Goal: Transaction & Acquisition: Subscribe to service/newsletter

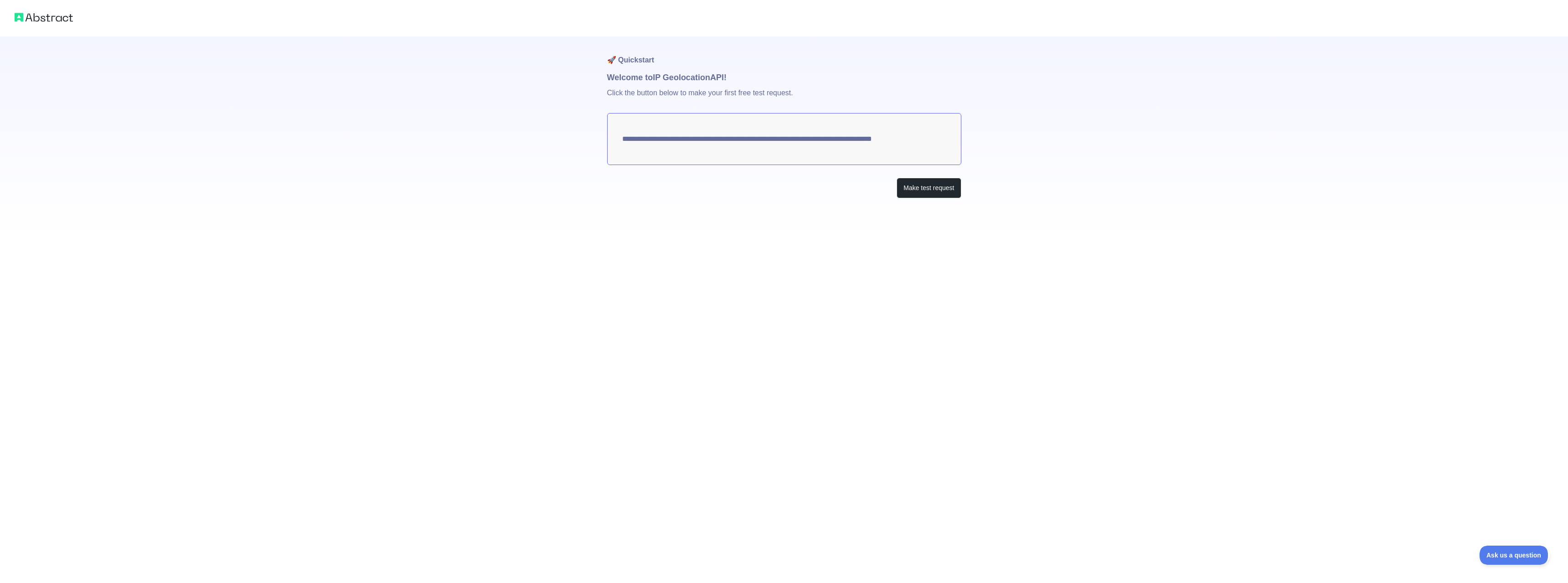
click at [932, 141] on textarea "**********" at bounding box center [784, 139] width 354 height 52
drag, startPoint x: 924, startPoint y: 141, endPoint x: 890, endPoint y: 144, distance: 34.1
click at [890, 144] on textarea "**********" at bounding box center [784, 139] width 354 height 52
click at [936, 190] on button "Make test request" at bounding box center [929, 188] width 65 height 21
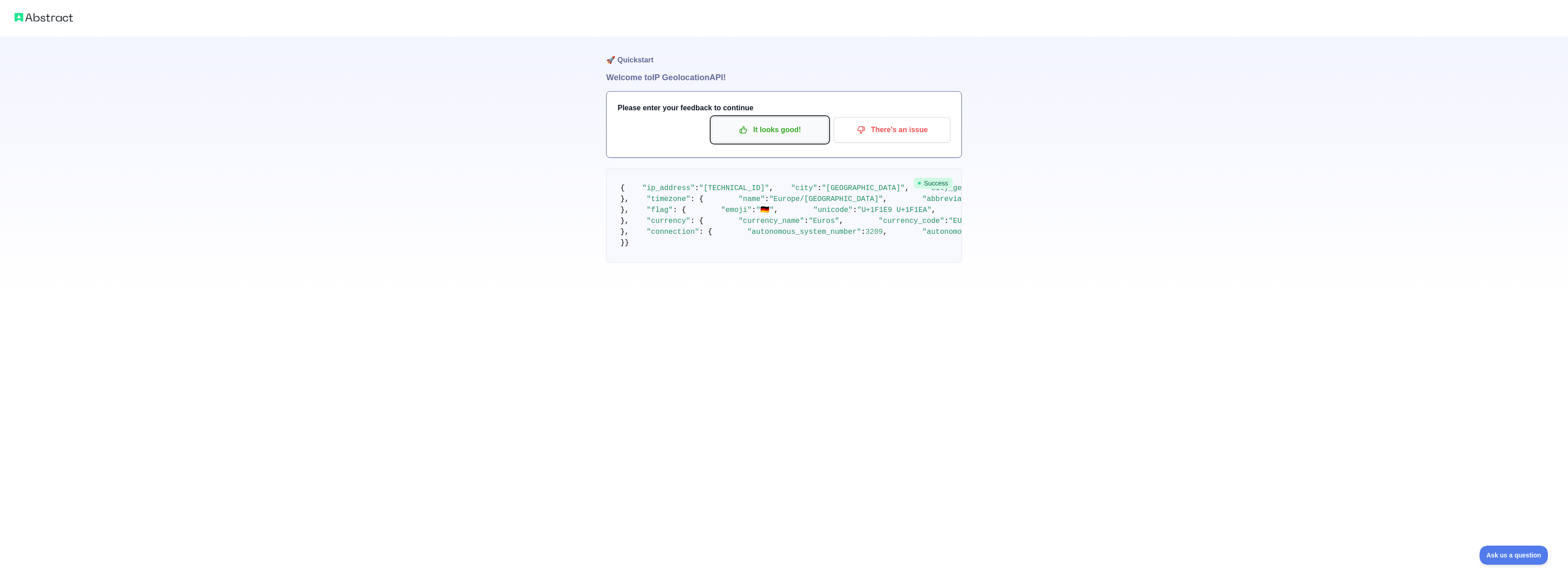
click at [786, 133] on p "It looks good!" at bounding box center [769, 130] width 103 height 15
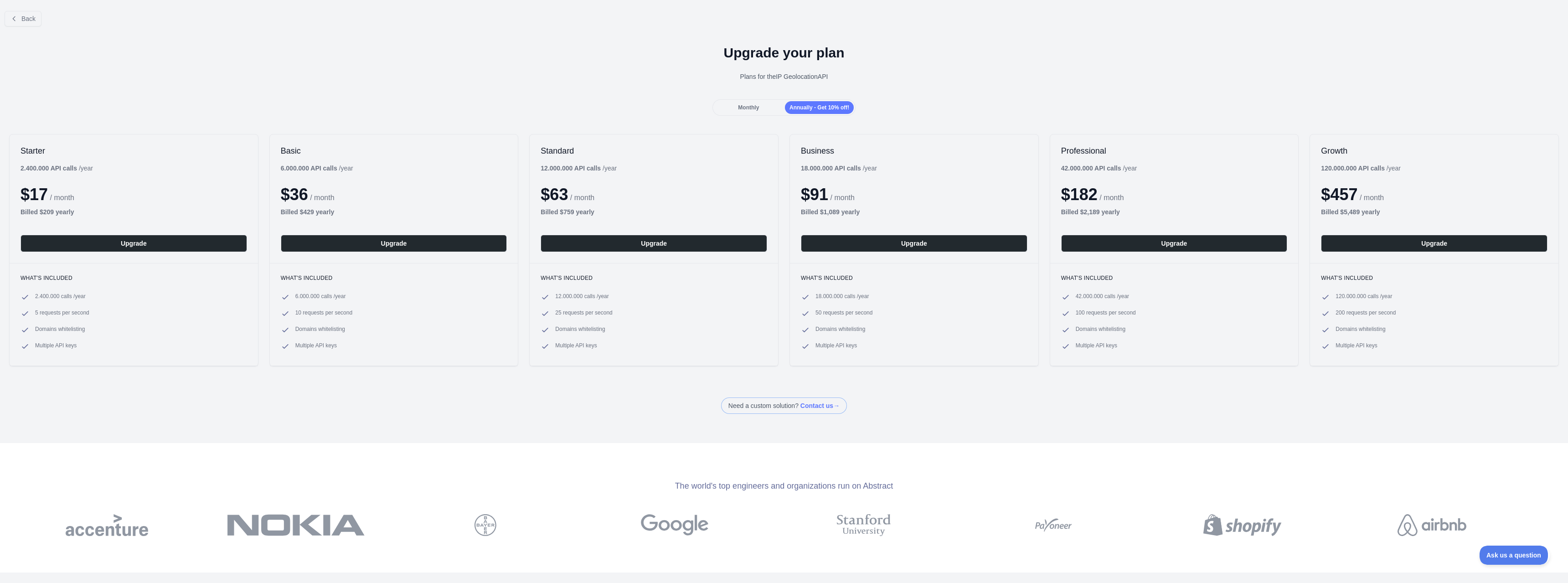
click at [746, 104] on span "Monthly" at bounding box center [748, 107] width 21 height 6
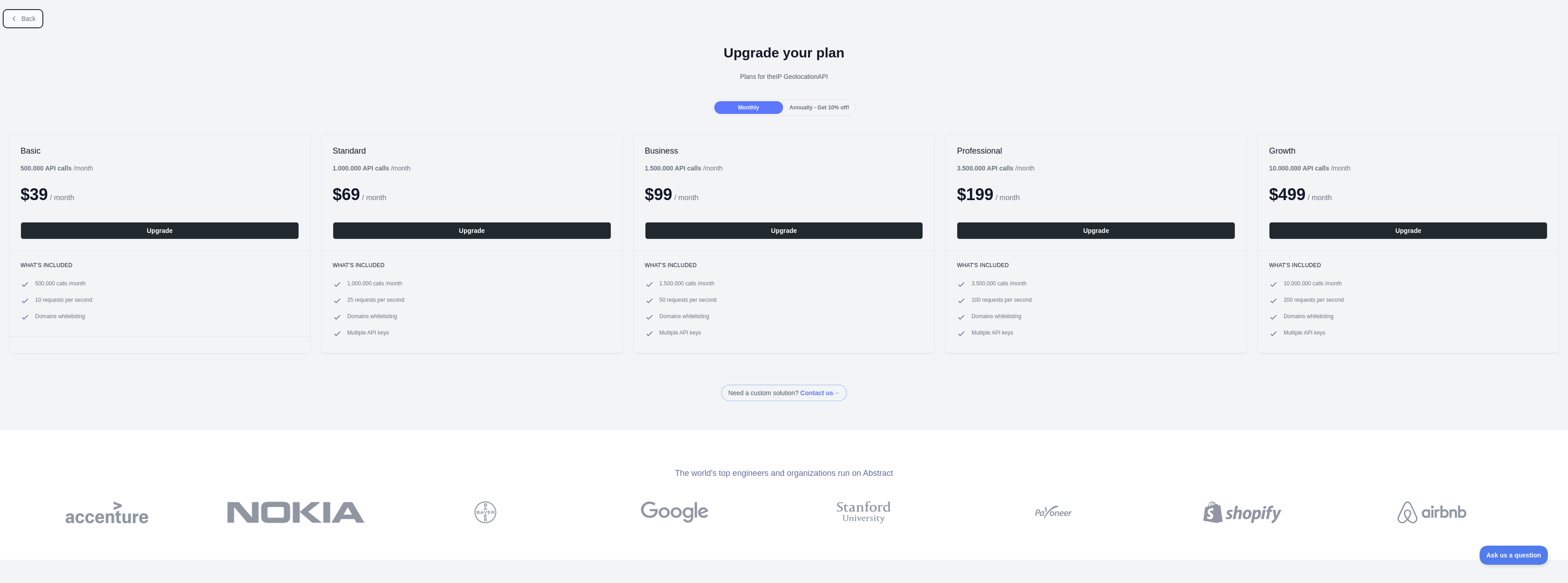
click at [32, 25] on button "Back" at bounding box center [23, 18] width 37 height 15
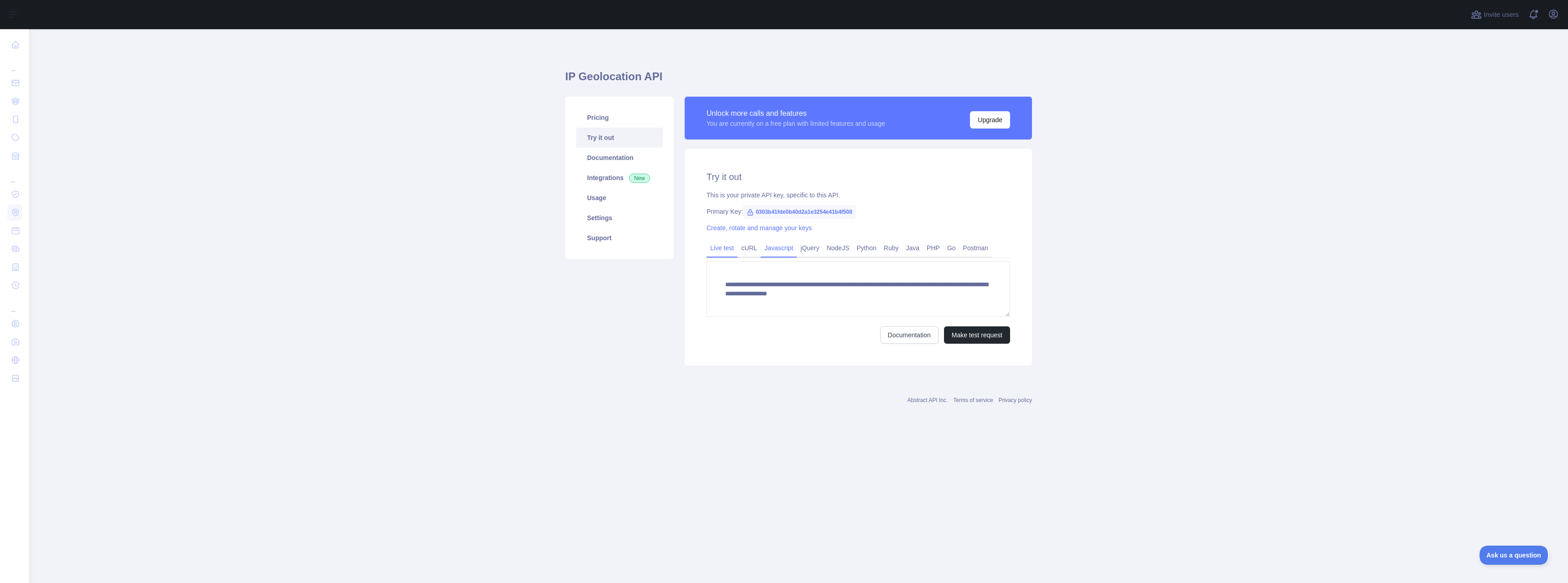
click at [783, 247] on link "Javascript" at bounding box center [779, 248] width 36 height 15
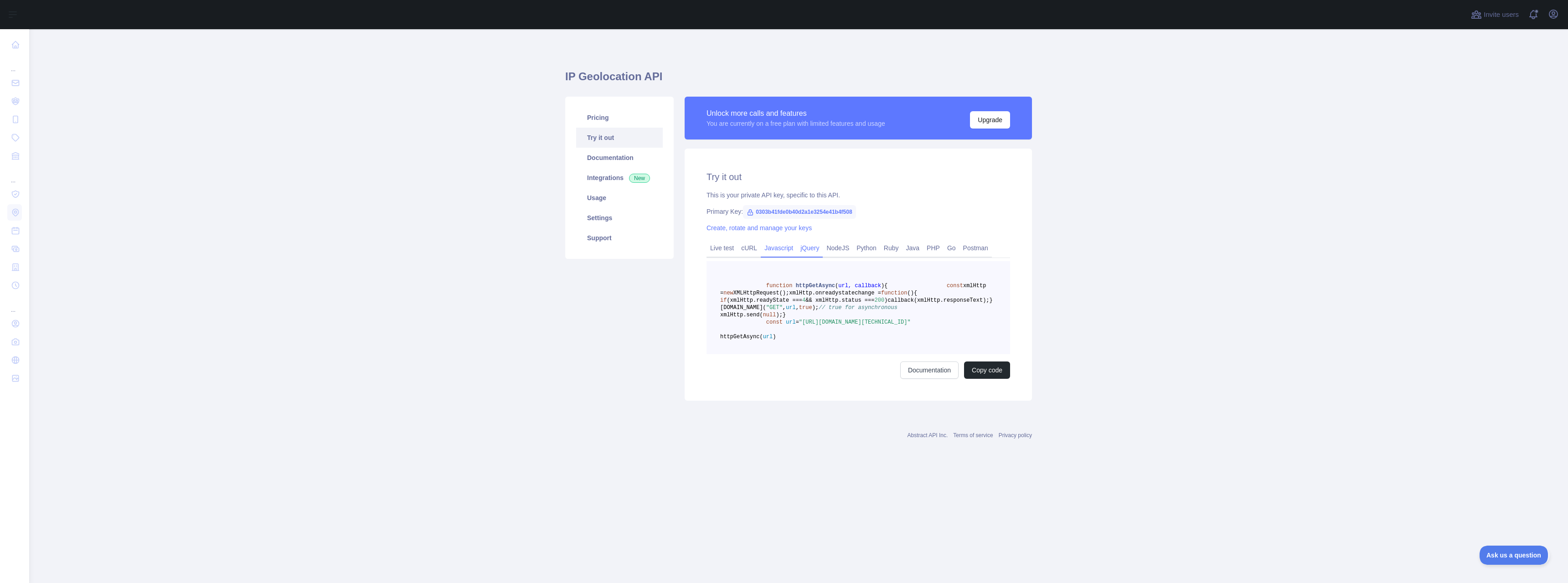
click at [805, 248] on link "jQuery" at bounding box center [810, 248] width 26 height 15
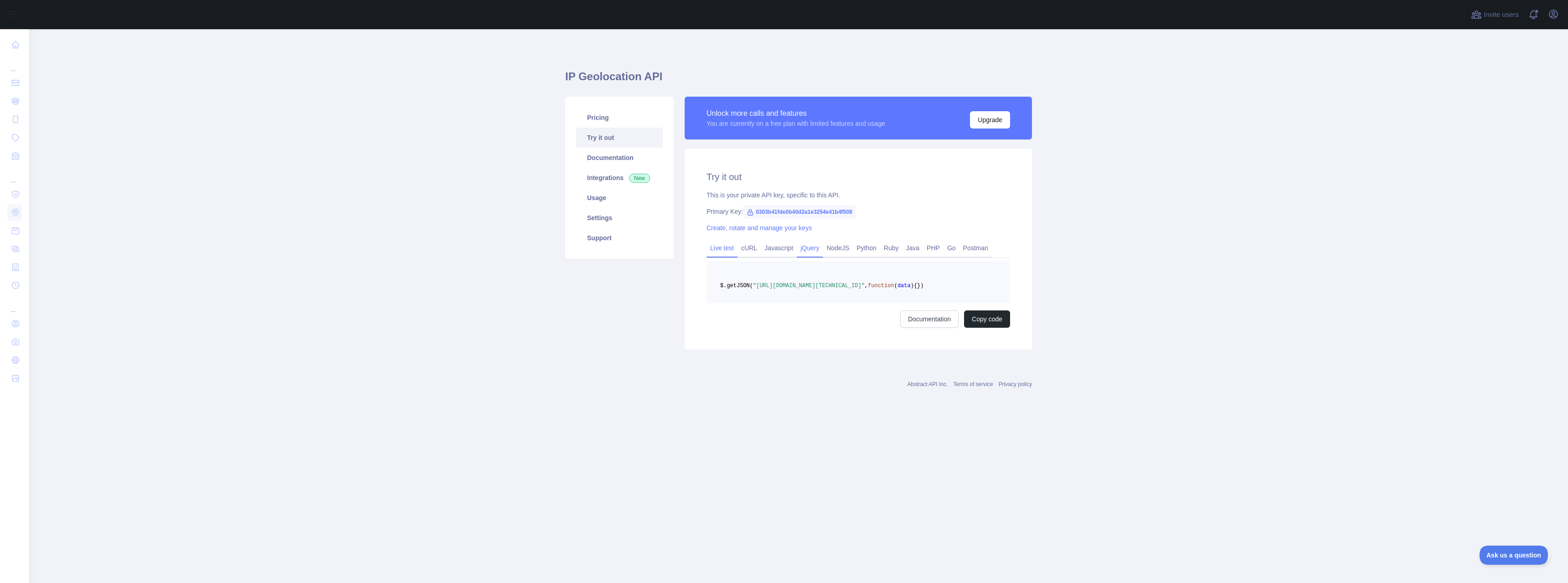
click at [723, 248] on link "Live test" at bounding box center [722, 248] width 31 height 15
click at [875, 299] on textarea "**********" at bounding box center [858, 288] width 304 height 55
drag, startPoint x: 755, startPoint y: 305, endPoint x: 703, endPoint y: 288, distance: 54.7
click at [707, 288] on textarea "**********" at bounding box center [858, 288] width 304 height 55
click at [595, 218] on link "Settings" at bounding box center [620, 217] width 86 height 20
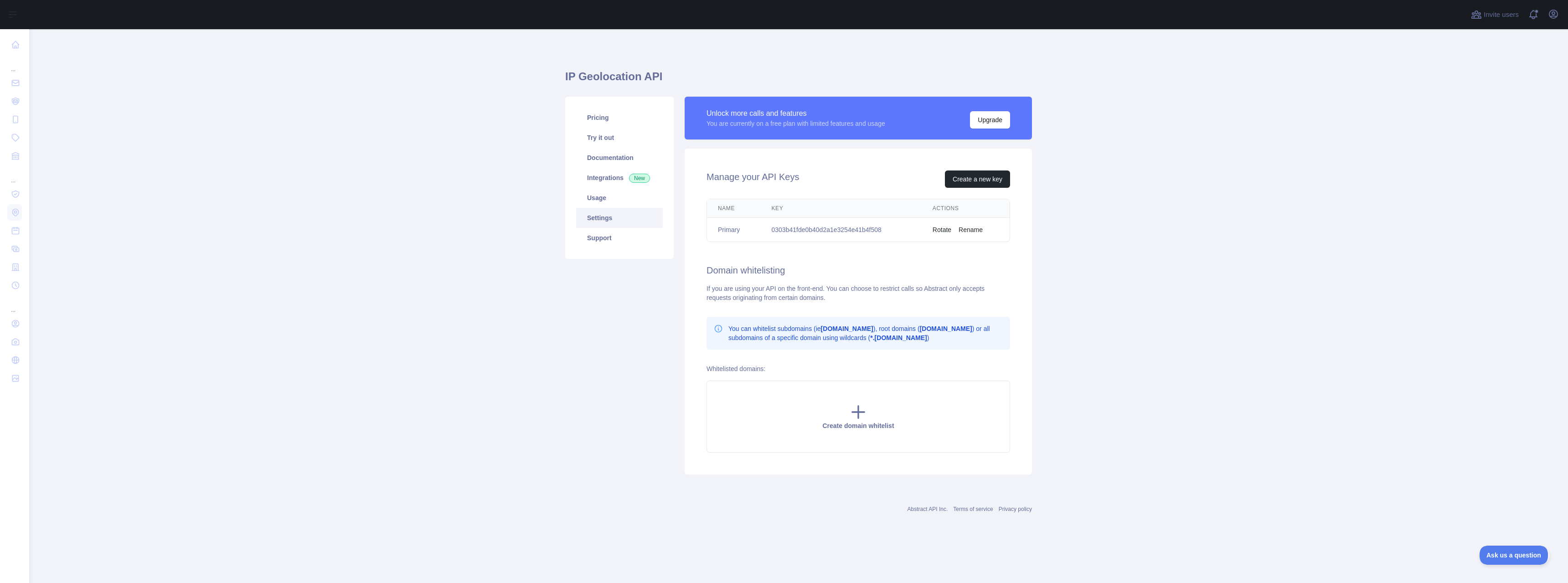
click at [873, 229] on td "0303b41fde0b40d2a1e3254e41b4f508" at bounding box center [841, 230] width 161 height 24
drag, startPoint x: 894, startPoint y: 229, endPoint x: 769, endPoint y: 225, distance: 125.1
click at [769, 225] on td "0303b41fde0b40d2a1e3254e41b4f508" at bounding box center [841, 230] width 161 height 24
copy td "0303b41fde0b40d2a1e3254e41b4f508"
click at [879, 287] on div "If you are using your API on the front-end. You can choose to restrict calls so…" at bounding box center [858, 293] width 304 height 18
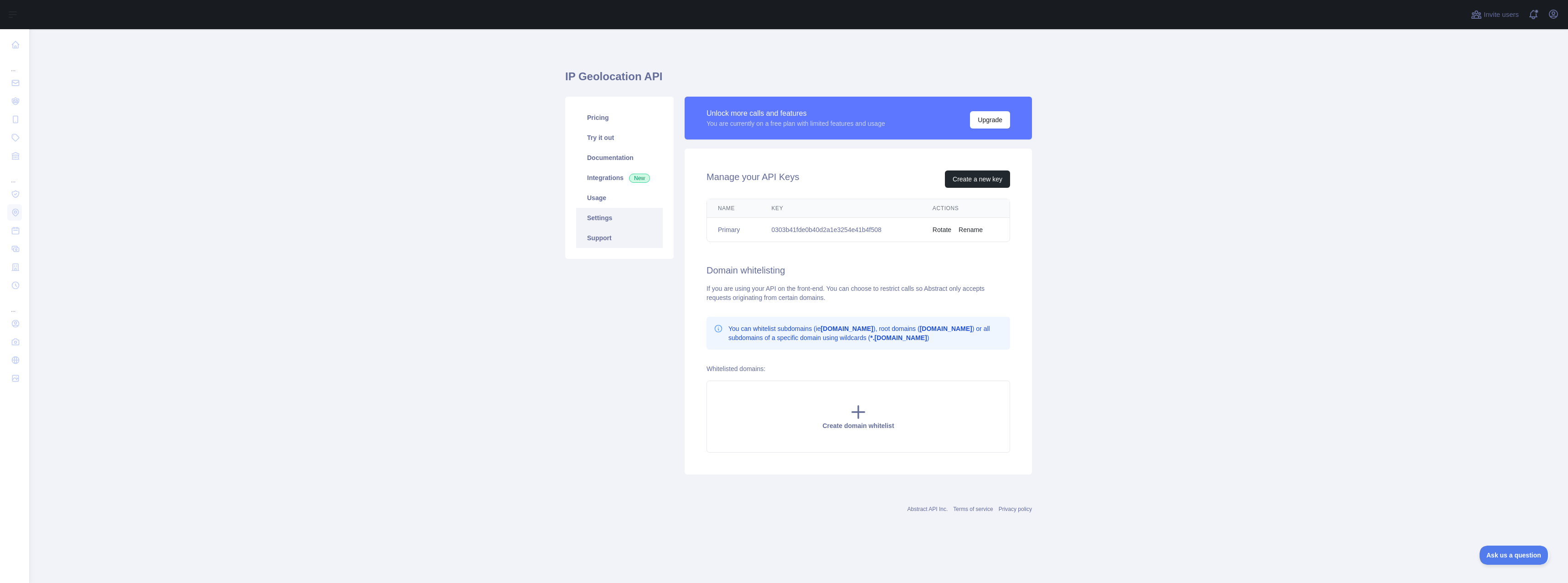
click at [607, 243] on link "Support" at bounding box center [620, 237] width 86 height 20
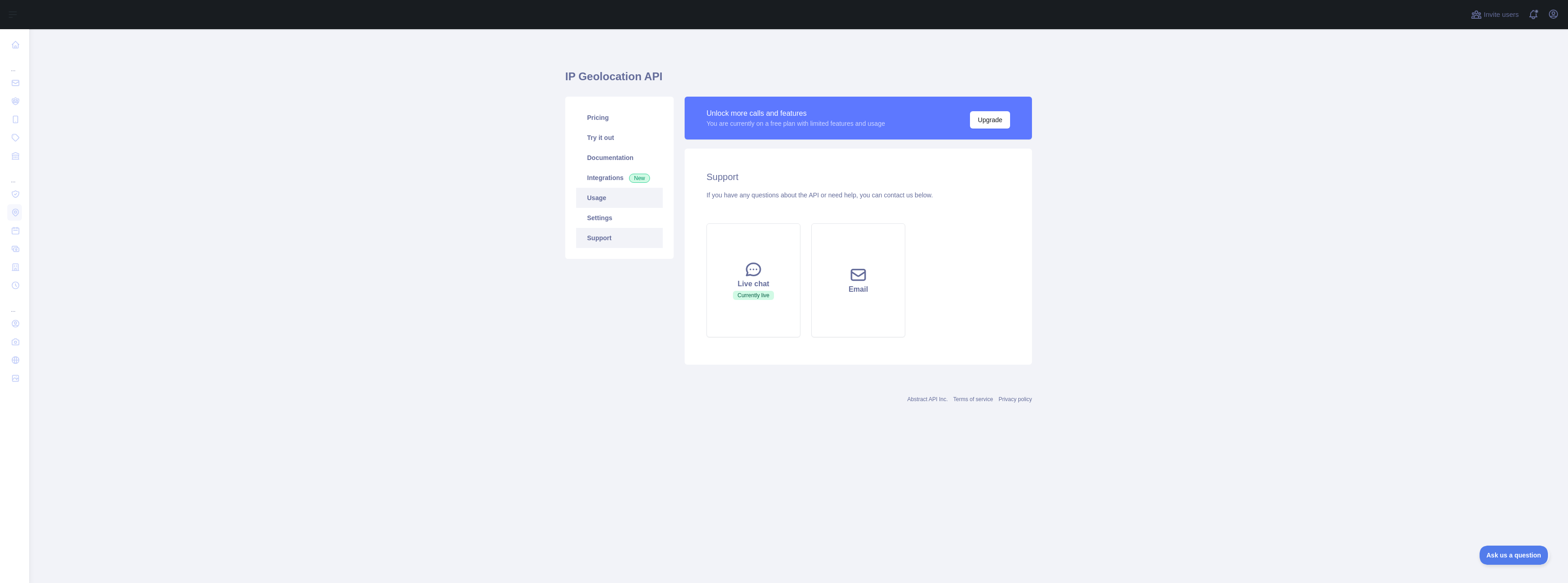
click at [606, 203] on link "Usage" at bounding box center [620, 198] width 86 height 20
click at [625, 183] on link "Integrations New" at bounding box center [620, 178] width 86 height 20
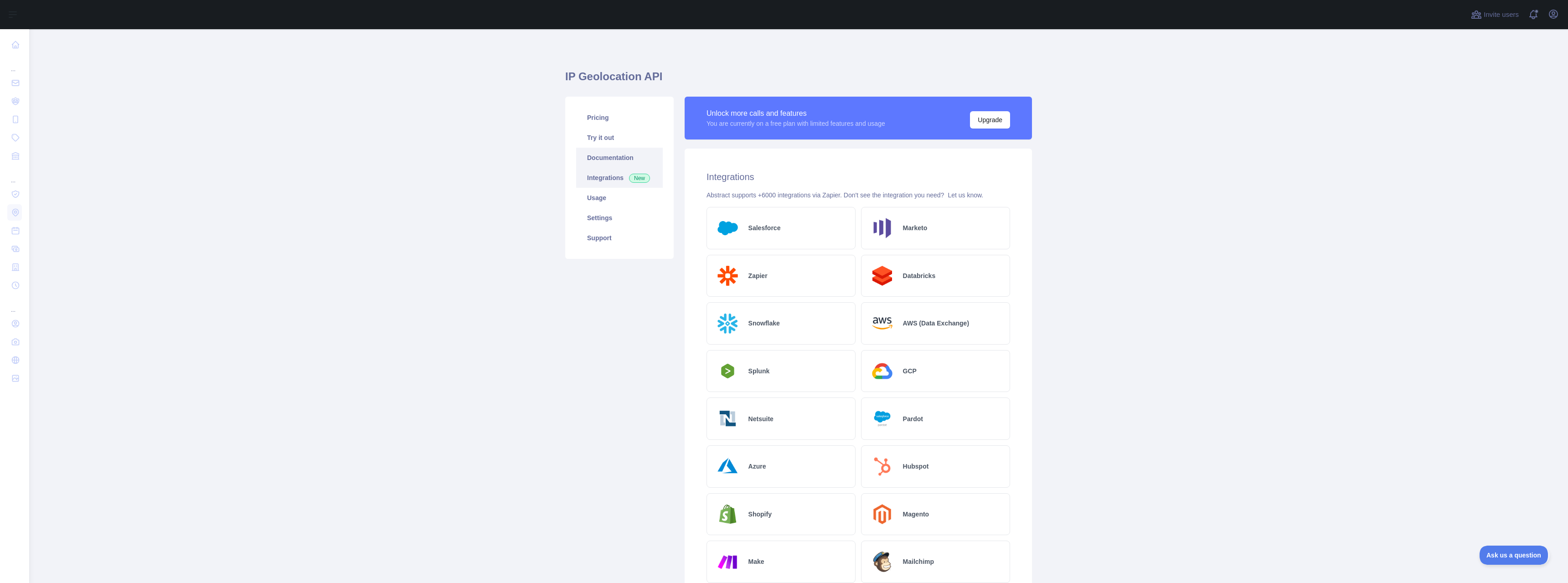
click at [602, 157] on link "Documentation" at bounding box center [620, 158] width 86 height 20
click at [1289, 161] on main "IP Geolocation API Pricing Try it out Documentation Integrations New Usage Sett…" at bounding box center [799, 306] width 1539 height 554
click at [623, 121] on link "Pricing" at bounding box center [620, 117] width 86 height 20
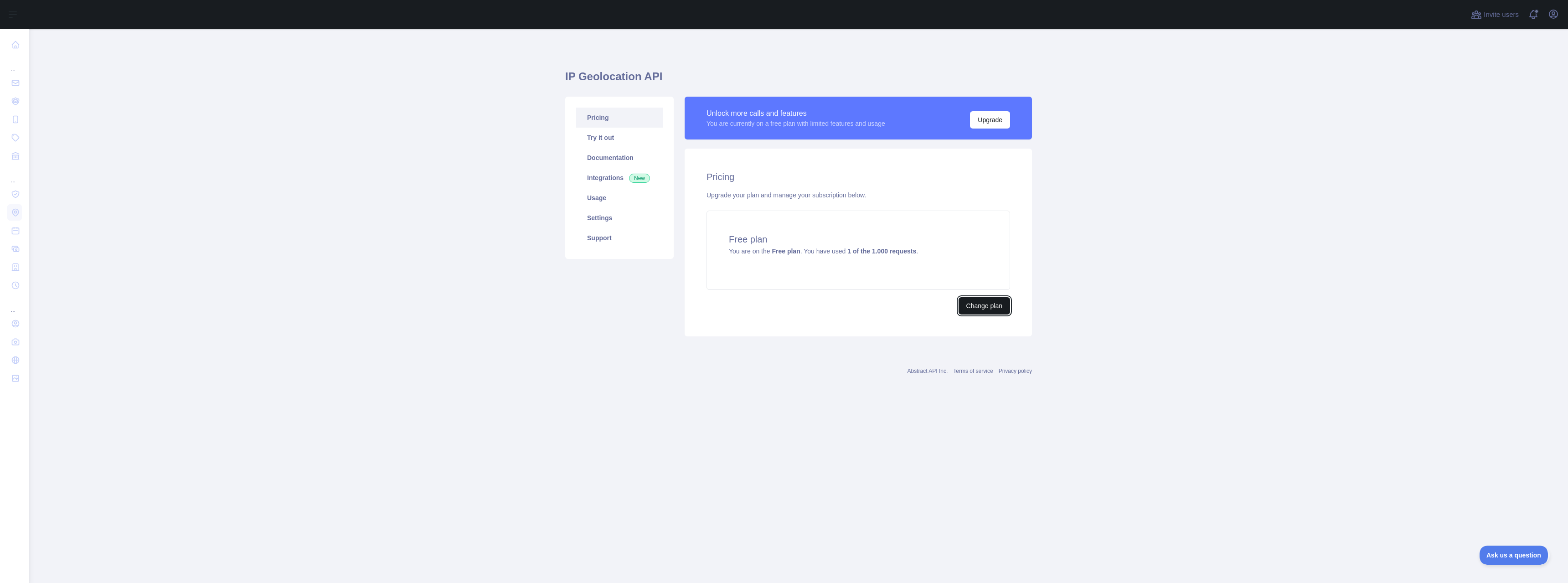
click at [1001, 304] on button "Change plan" at bounding box center [984, 305] width 52 height 17
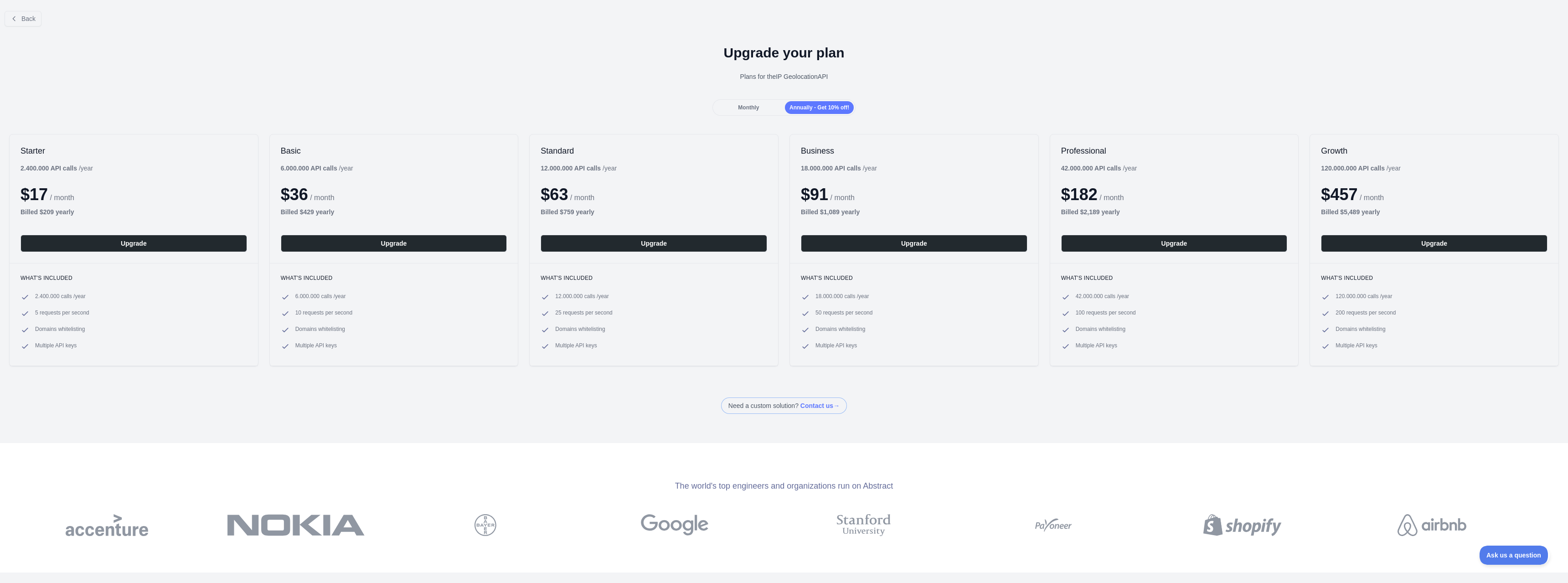
click at [749, 105] on span "Monthly" at bounding box center [748, 107] width 21 height 6
